Goal: Navigation & Orientation: Find specific page/section

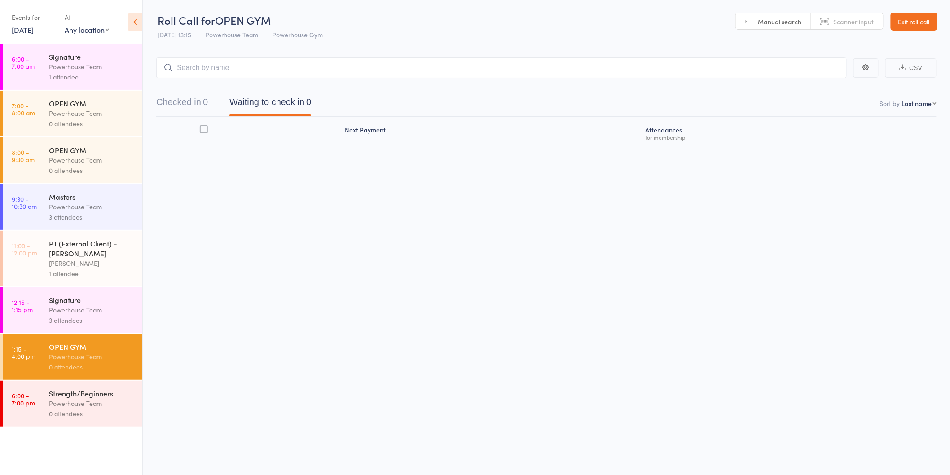
click at [28, 411] on link "6:00 - 7:00 pm Strength/Beginners Powerhouse Team 0 attendees" at bounding box center [73, 404] width 140 height 46
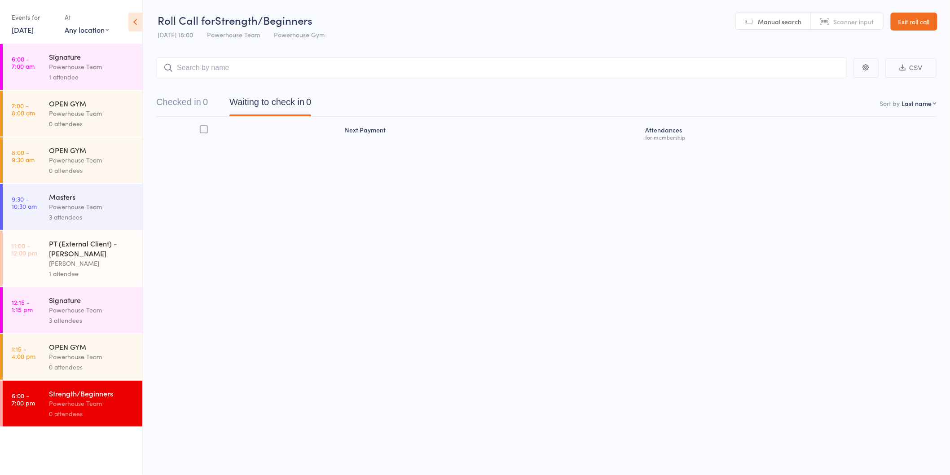
click at [93, 307] on div "Powerhouse Team" at bounding box center [92, 310] width 86 height 10
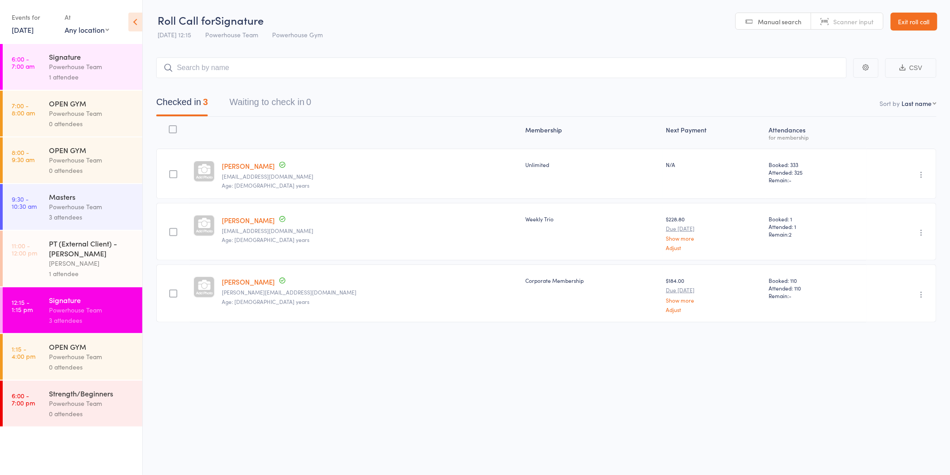
click at [83, 70] on div "Powerhouse Team" at bounding box center [92, 66] width 86 height 10
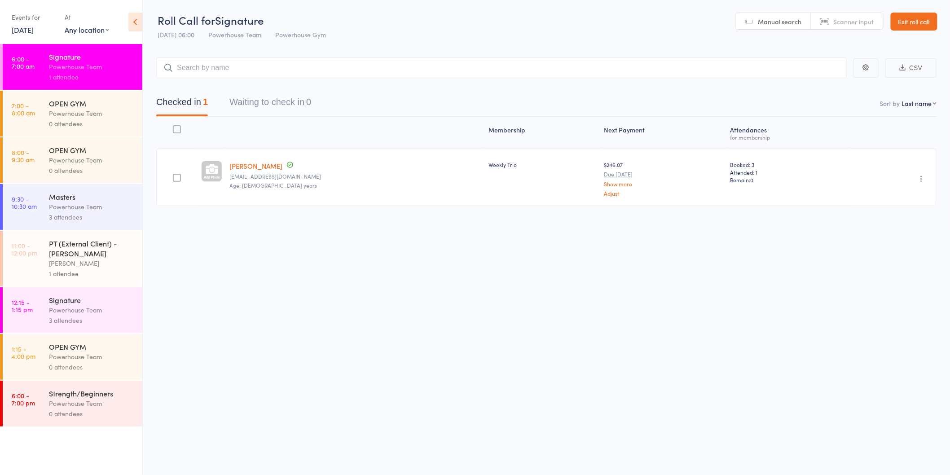
click at [104, 229] on div "Masters Powerhouse Team 3 attendees" at bounding box center [95, 207] width 93 height 46
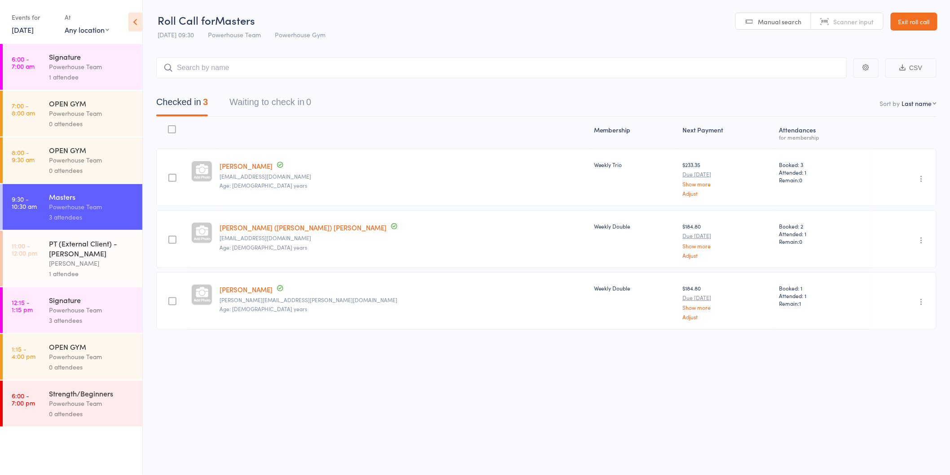
click at [97, 405] on div "Powerhouse Team" at bounding box center [92, 403] width 86 height 10
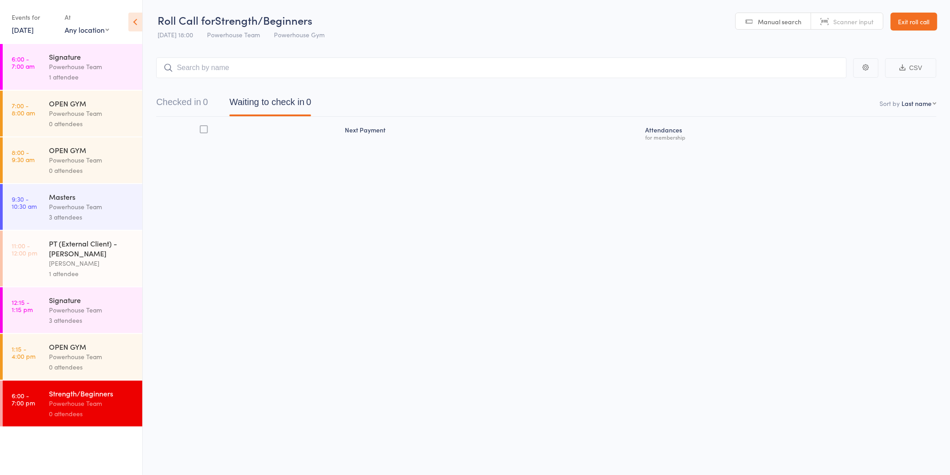
click at [27, 31] on link "[DATE]" at bounding box center [23, 30] width 22 height 10
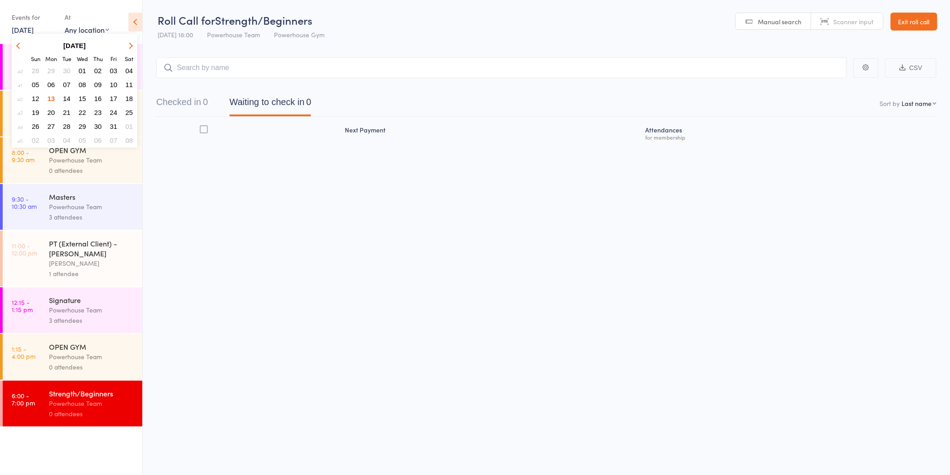
click at [67, 95] on span "14" at bounding box center [67, 99] width 8 height 8
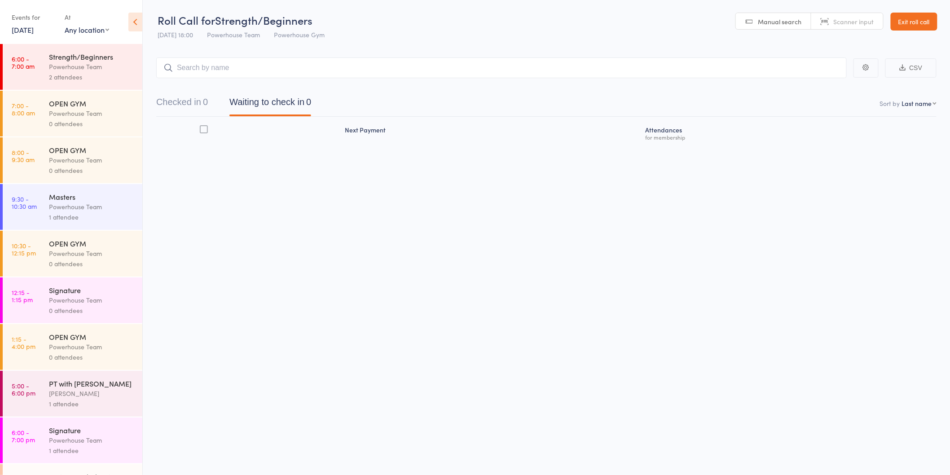
click at [92, 64] on div "Powerhouse Team" at bounding box center [92, 66] width 86 height 10
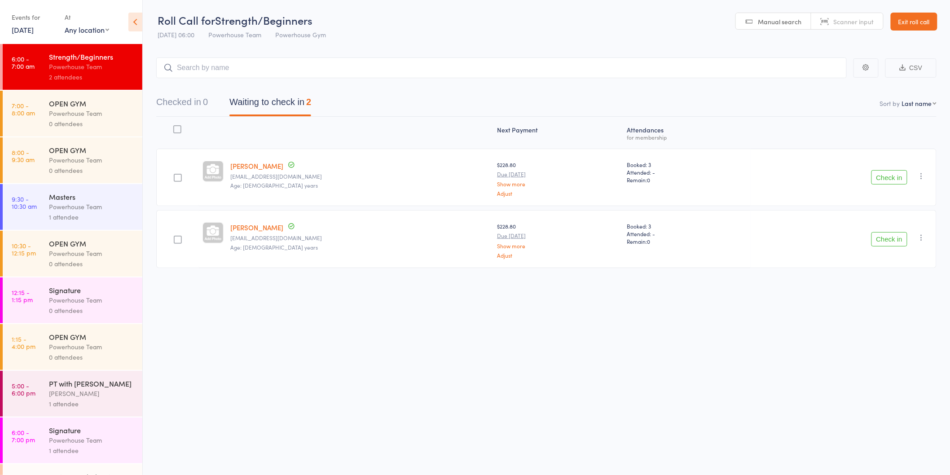
click at [84, 222] on div "1 attendee" at bounding box center [92, 217] width 86 height 10
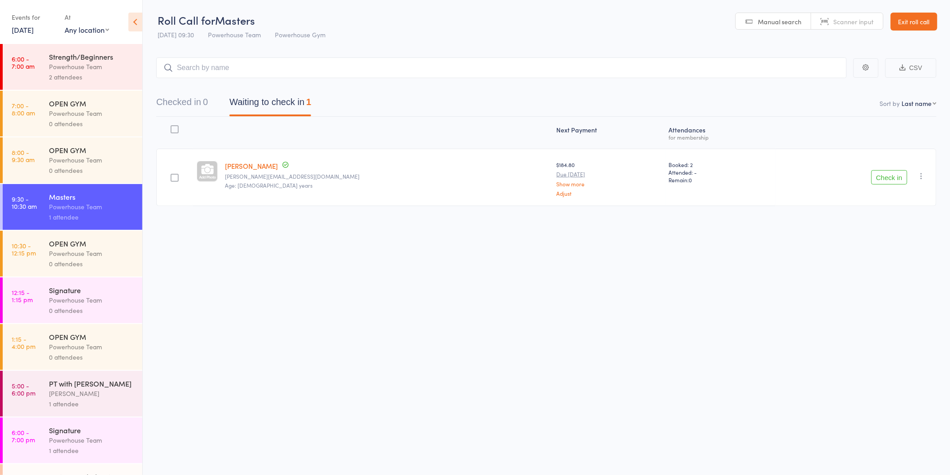
click at [93, 293] on div "Signature" at bounding box center [92, 290] width 86 height 10
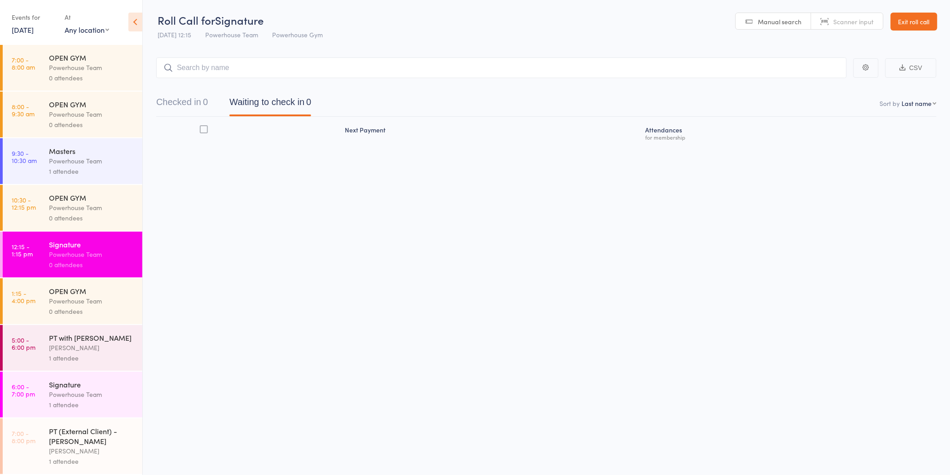
scroll to position [56, 0]
click at [83, 393] on div "Powerhouse Team" at bounding box center [92, 394] width 86 height 10
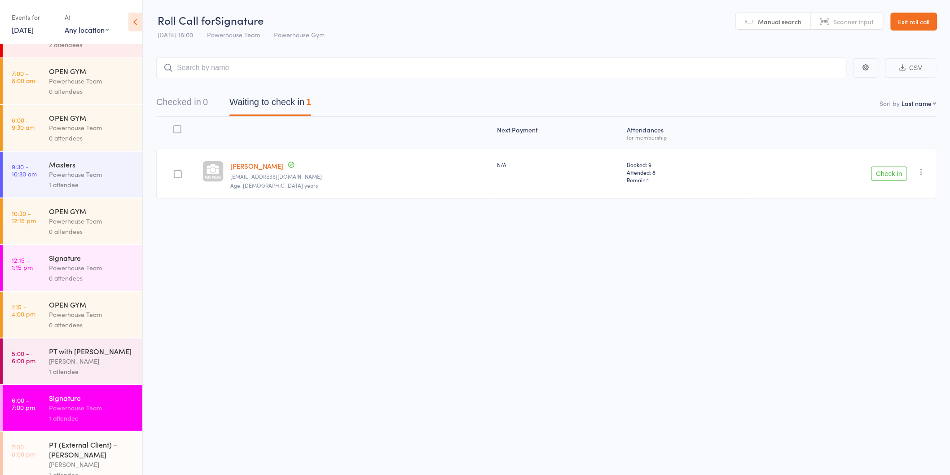
scroll to position [56, 0]
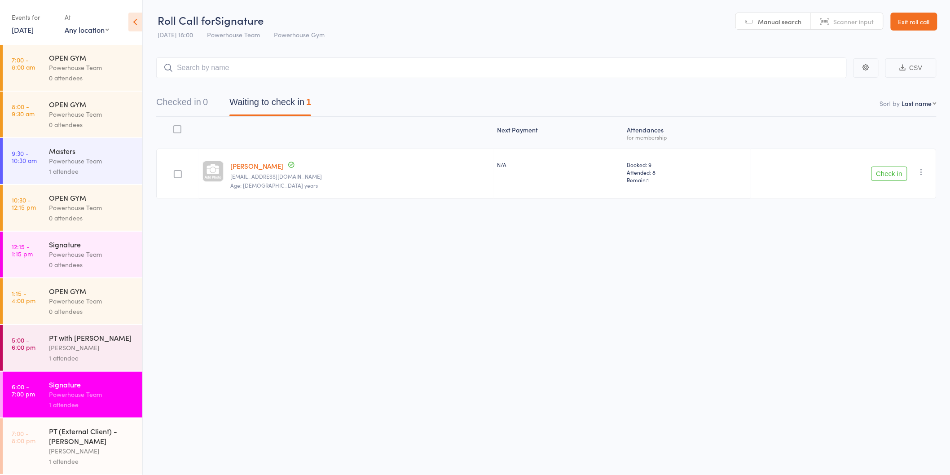
click at [79, 430] on div "PT (External Client) - [PERSON_NAME]" at bounding box center [92, 436] width 86 height 20
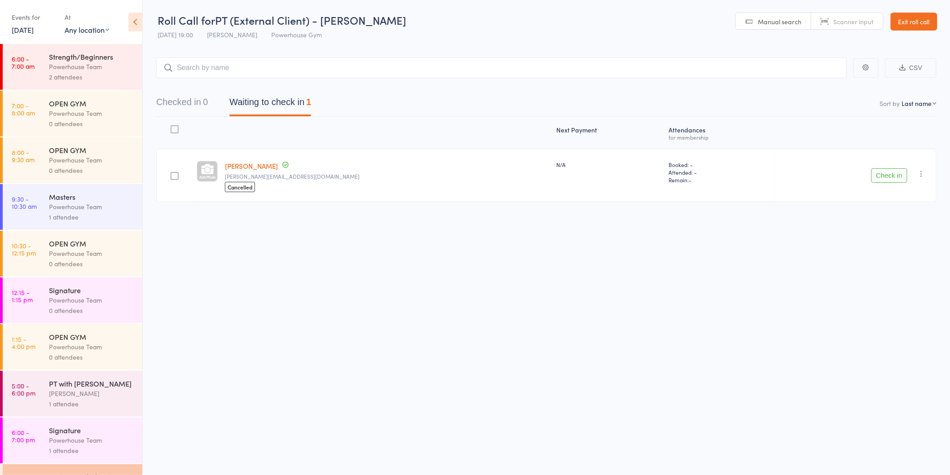
click at [34, 30] on link "[DATE]" at bounding box center [23, 30] width 22 height 10
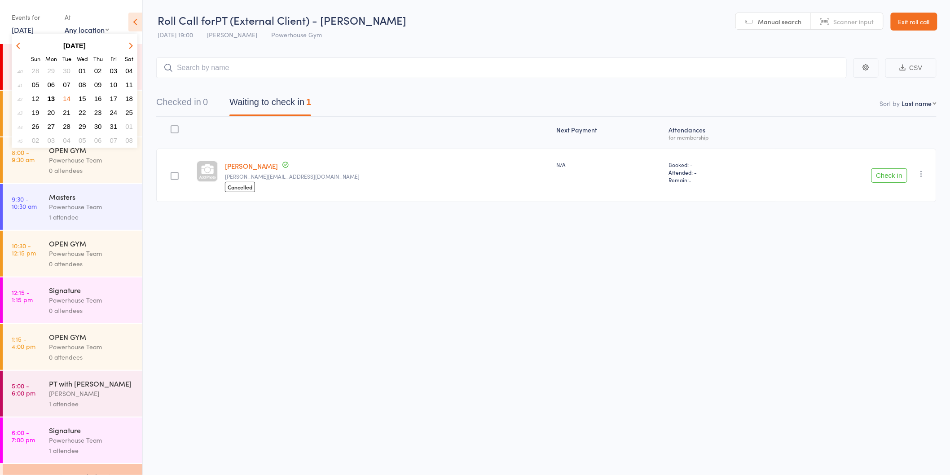
click at [55, 94] on button "13" at bounding box center [51, 98] width 14 height 12
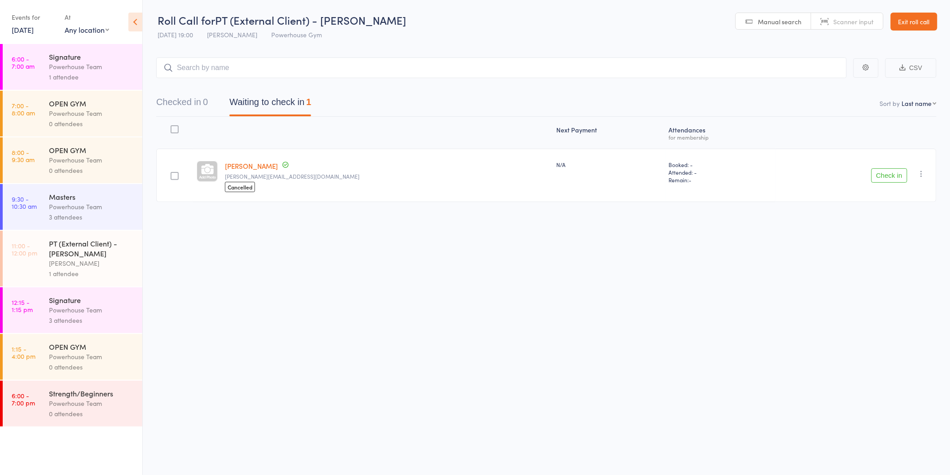
click at [79, 418] on div "0 attendees" at bounding box center [92, 413] width 86 height 10
